Goal: Task Accomplishment & Management: Use online tool/utility

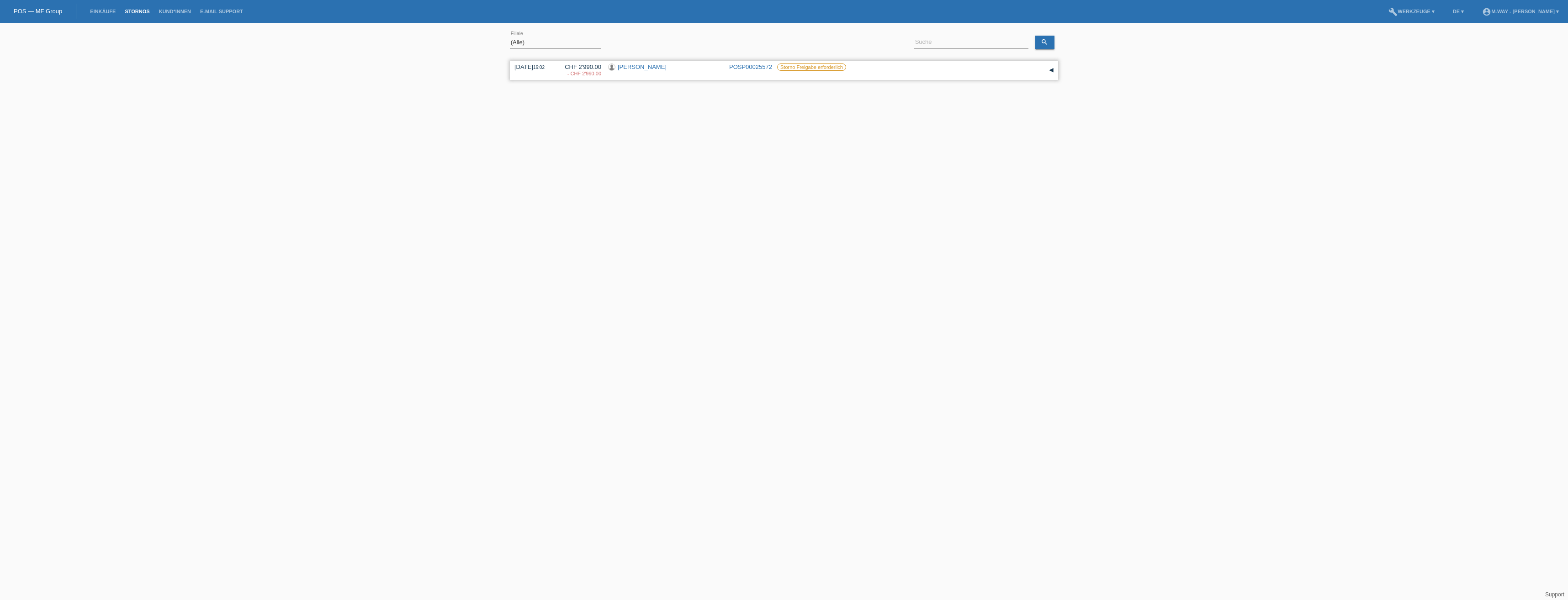
click at [637, 67] on link "[PERSON_NAME]" at bounding box center [642, 66] width 49 height 7
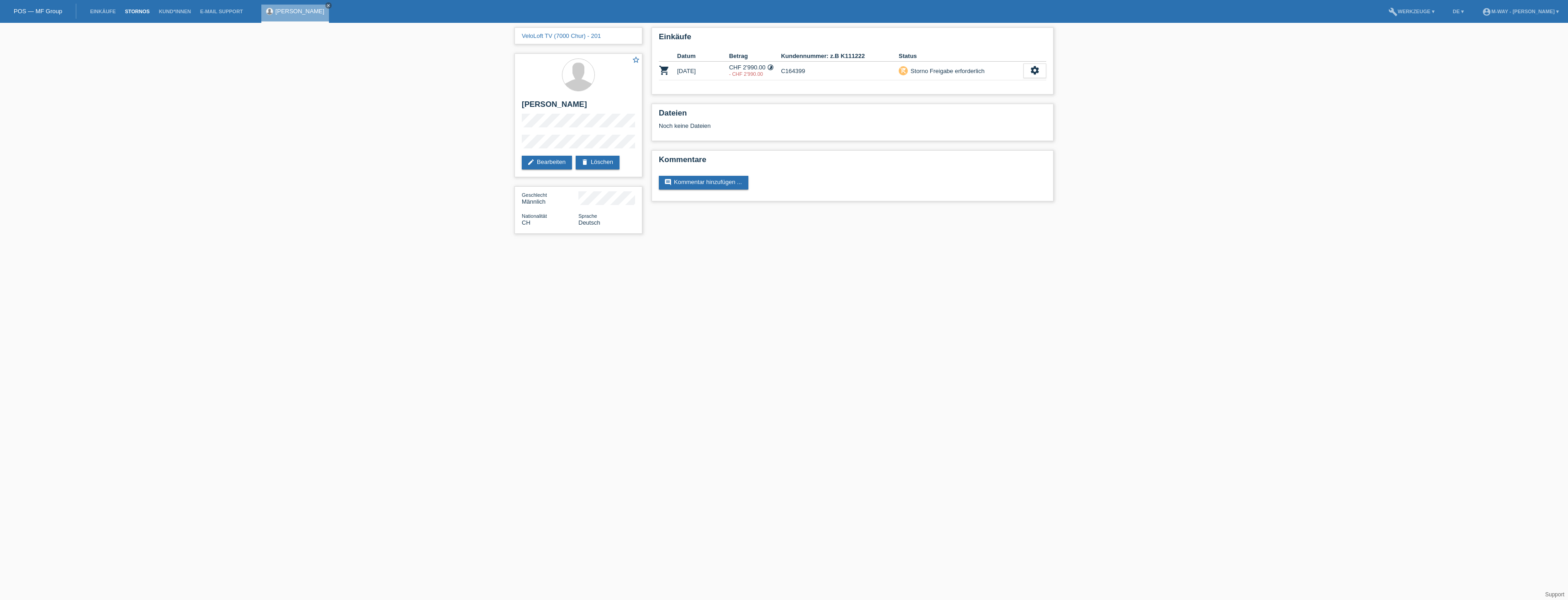
click at [137, 11] on link "Stornos" at bounding box center [137, 11] width 34 height 6
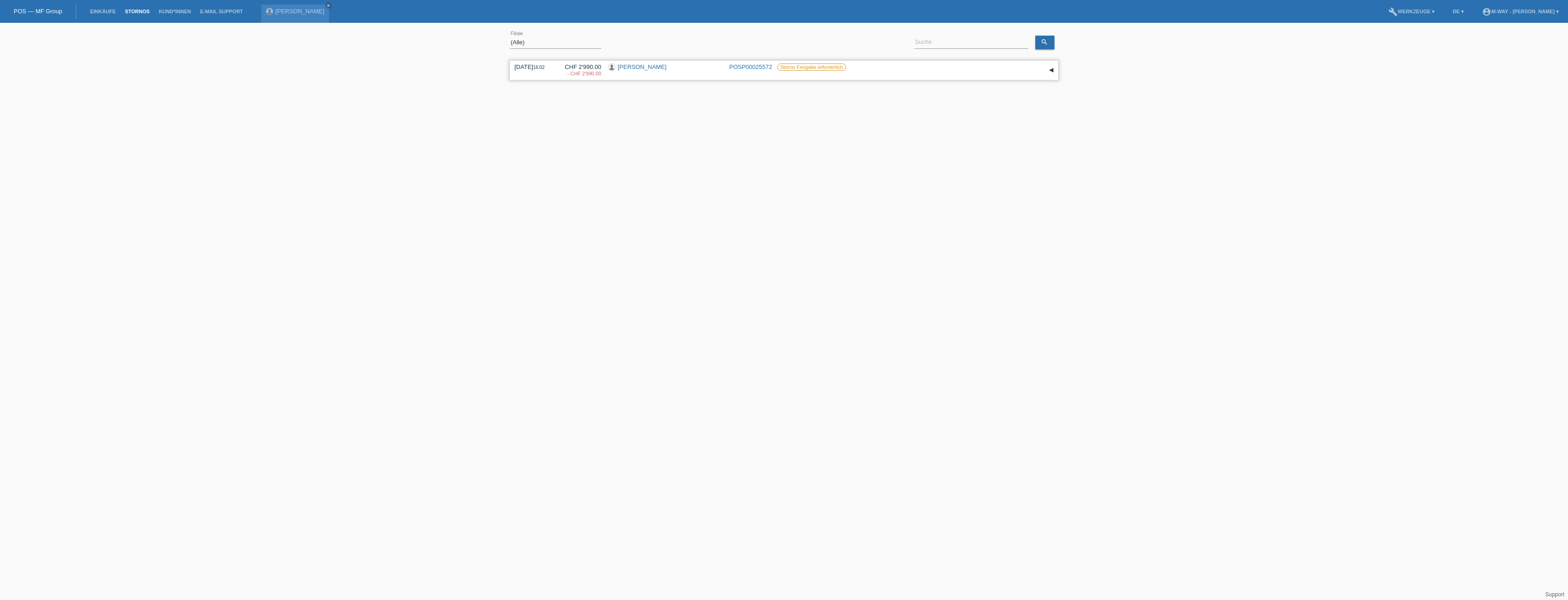
click at [1050, 70] on div "▾" at bounding box center [1051, 70] width 14 height 14
click at [1006, 95] on span "Storno freigeben" at bounding box center [1021, 94] width 44 height 7
